Goal: Find specific page/section: Find specific page/section

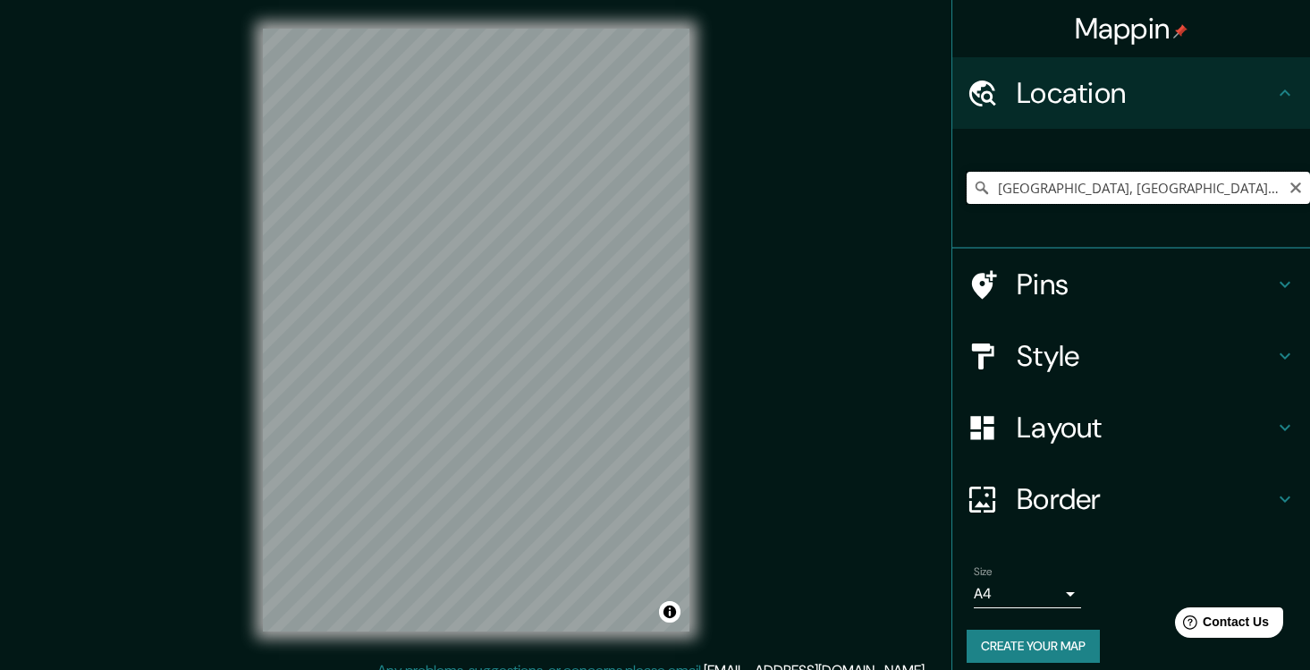
click at [1083, 194] on input "[GEOGRAPHIC_DATA], [GEOGRAPHIC_DATA][PERSON_NAME], [GEOGRAPHIC_DATA]" at bounding box center [1137, 188] width 343 height 32
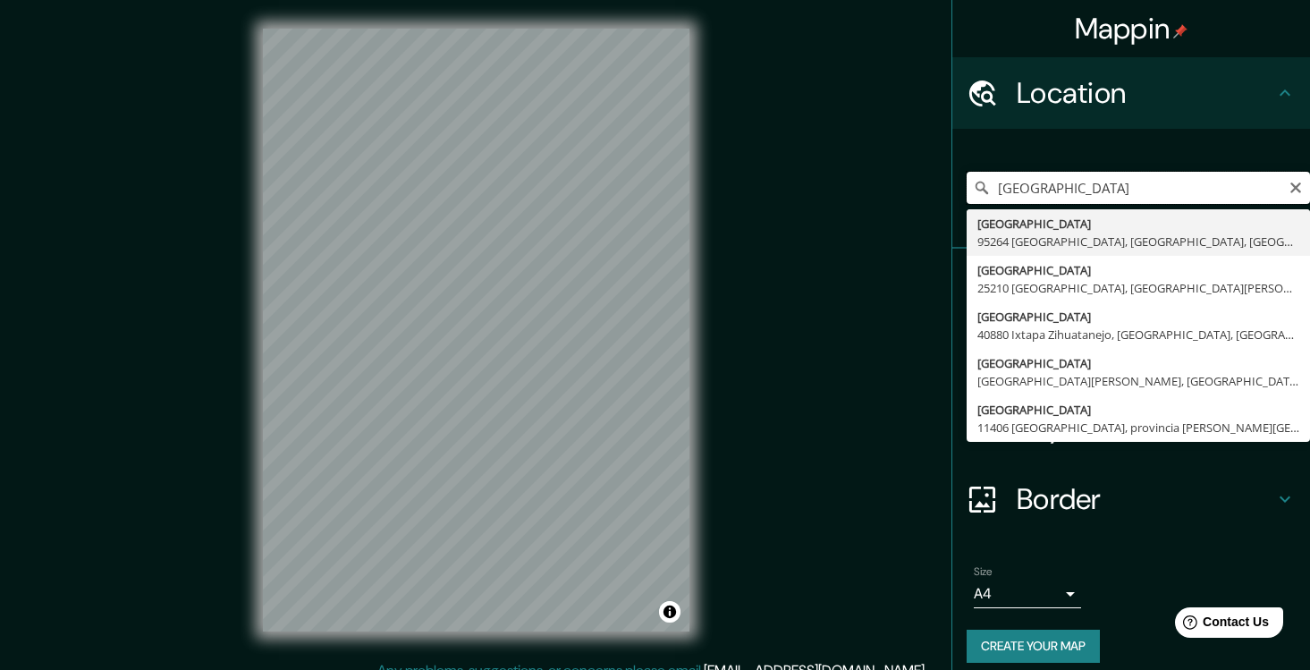
click at [1048, 189] on input "[GEOGRAPHIC_DATA]" at bounding box center [1137, 188] width 343 height 32
click at [1117, 190] on input "playa palmar" at bounding box center [1137, 188] width 343 height 32
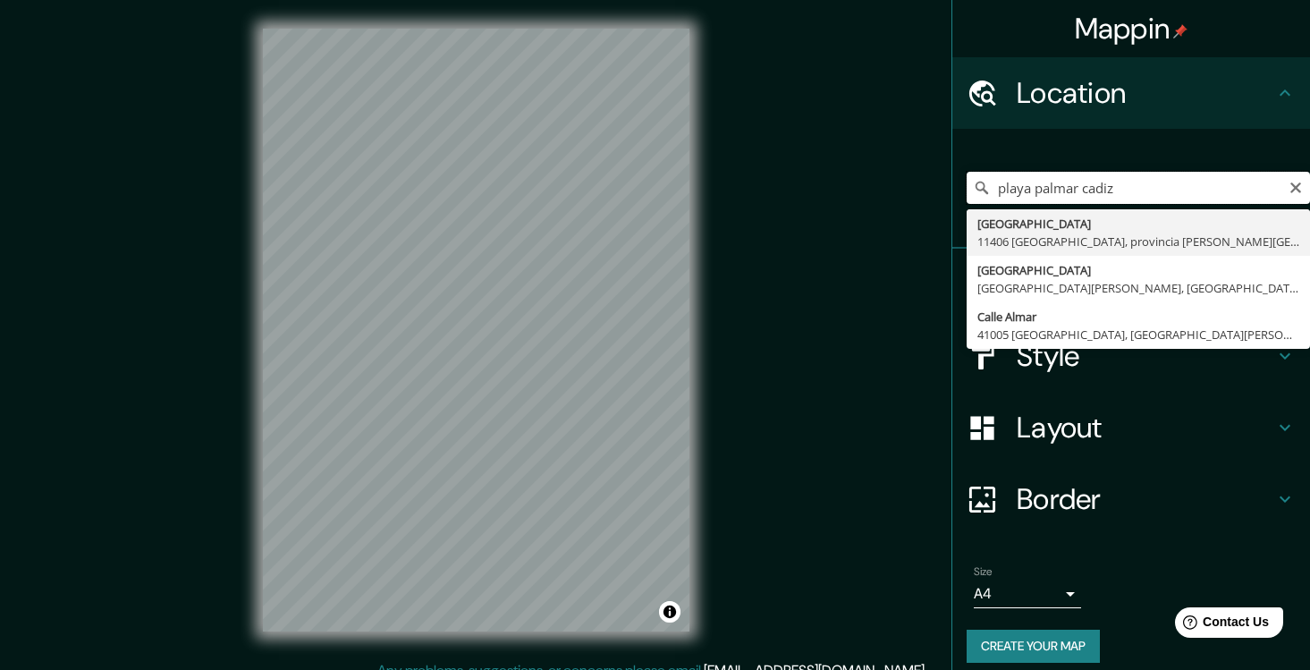
drag, startPoint x: 1035, startPoint y: 187, endPoint x: 959, endPoint y: 187, distance: 76.0
click at [959, 187] on div "[GEOGRAPHIC_DATA] cadiz [STREET_ADDRESS][PERSON_NAME] [STREET_ADDRESS][PERSON_N…" at bounding box center [1131, 189] width 358 height 120
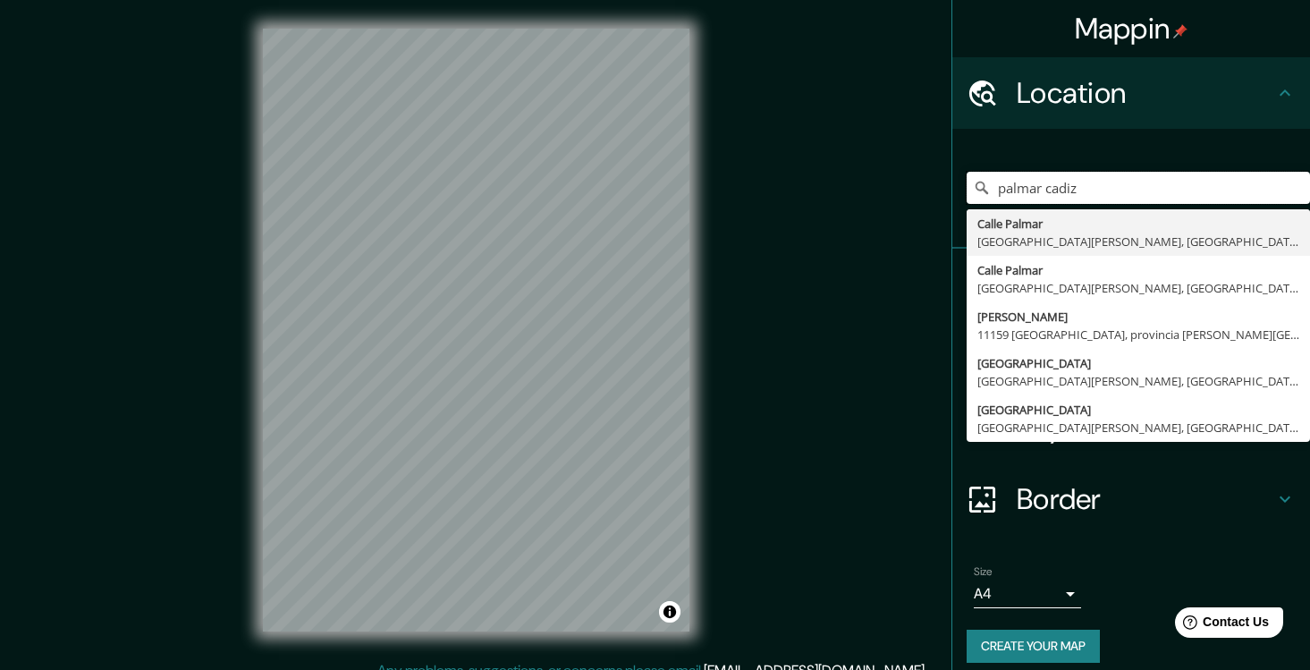
drag, startPoint x: 1108, startPoint y: 189, endPoint x: 924, endPoint y: 185, distance: 183.3
click at [924, 185] on div "Mappin Location [GEOGRAPHIC_DATA] [GEOGRAPHIC_DATA] [STREET_ADDRESS][PERSON_NAM…" at bounding box center [655, 344] width 1310 height 688
type input "d"
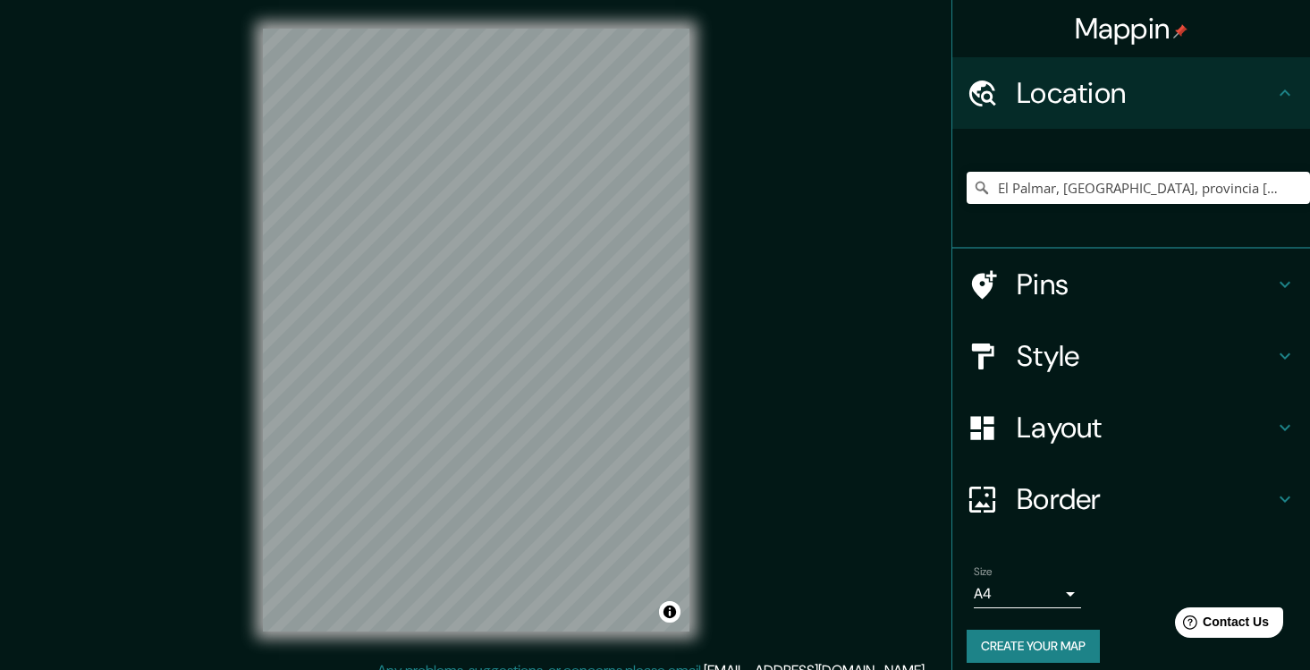
click at [720, 388] on div "Mappin Location [GEOGRAPHIC_DATA], [GEOGRAPHIC_DATA], [GEOGRAPHIC_DATA][PERSON_…" at bounding box center [655, 344] width 1310 height 688
click at [1051, 188] on input "El Palmar, [GEOGRAPHIC_DATA], provincia [PERSON_NAME][GEOGRAPHIC_DATA], [GEOGRA…" at bounding box center [1137, 188] width 343 height 32
paste input "P.º Marítimo, 11159 [GEOGRAPHIC_DATA], [GEOGRAPHIC_DATA]"
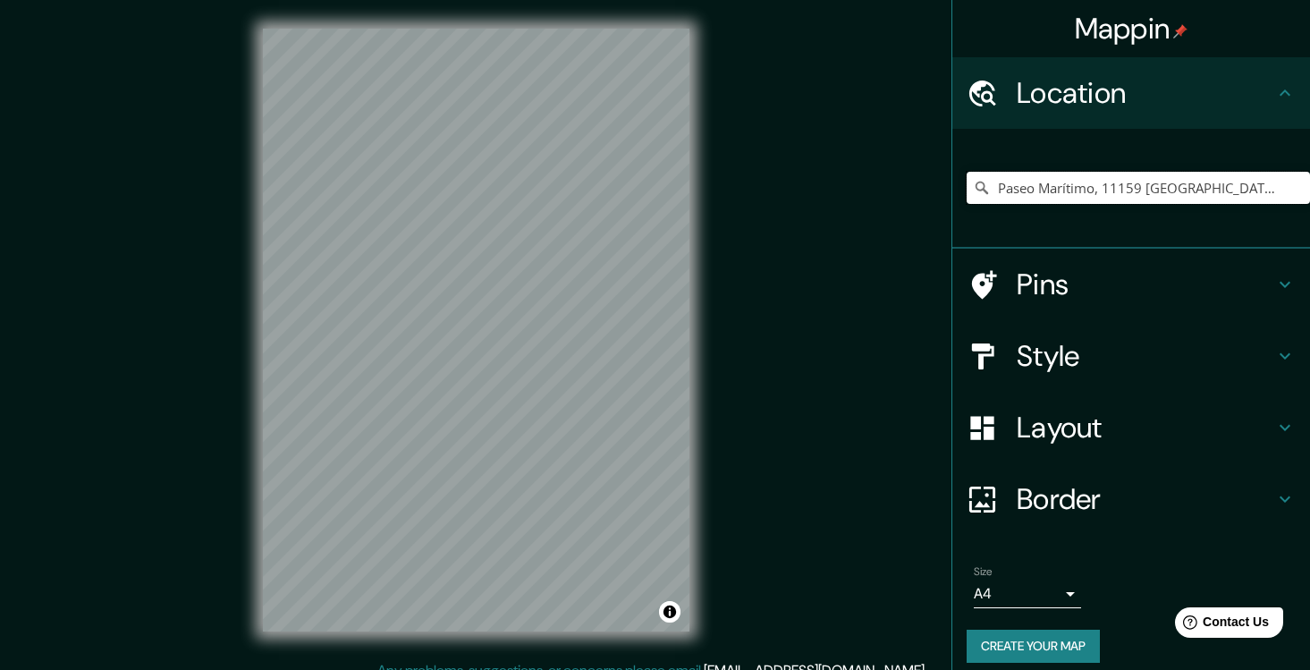
type input "Paseo Marítimo, 11159 [GEOGRAPHIC_DATA], [GEOGRAPHIC_DATA][PERSON_NAME], [GEOGR…"
